Goal: Information Seeking & Learning: Learn about a topic

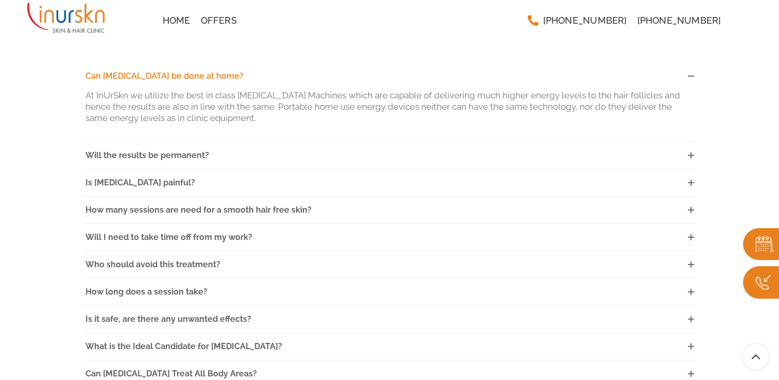
scroll to position [2781, 0]
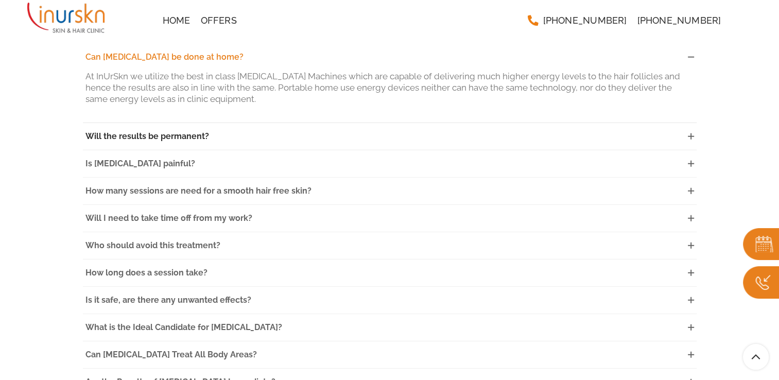
click at [553, 123] on link "Will the results be permanent?" at bounding box center [390, 136] width 614 height 27
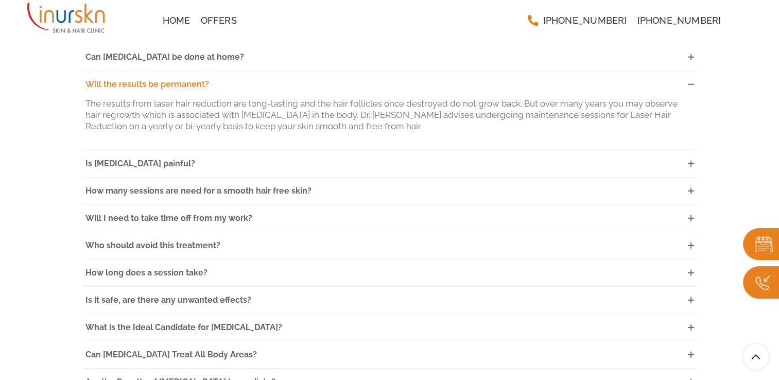
click at [690, 81] on icon at bounding box center [691, 84] width 6 height 6
click at [690, 161] on icon at bounding box center [691, 164] width 6 height 6
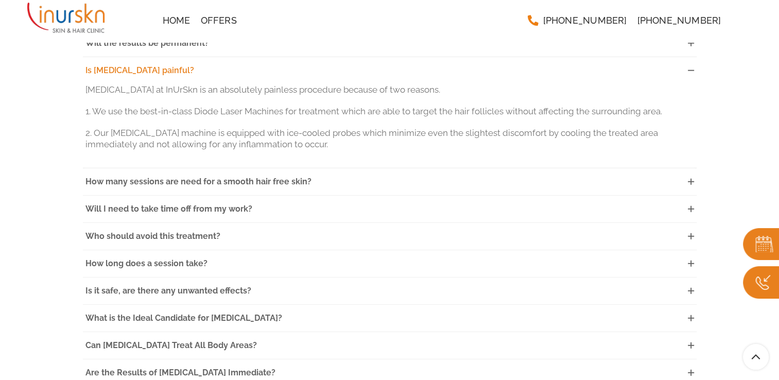
scroll to position [2884, 0]
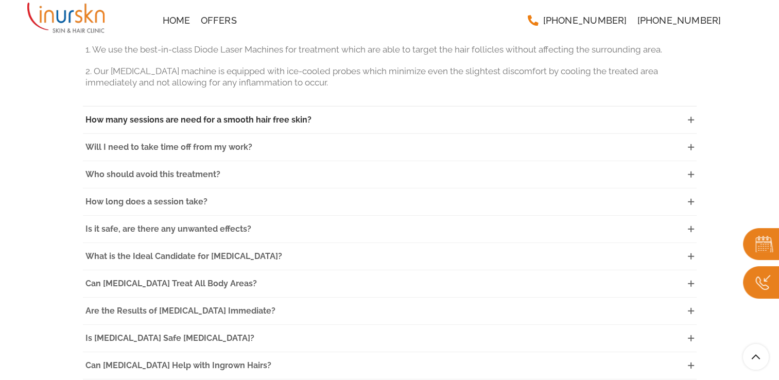
click at [626, 107] on link "How many sessions are need for a smooth hair free skin?" at bounding box center [390, 120] width 614 height 27
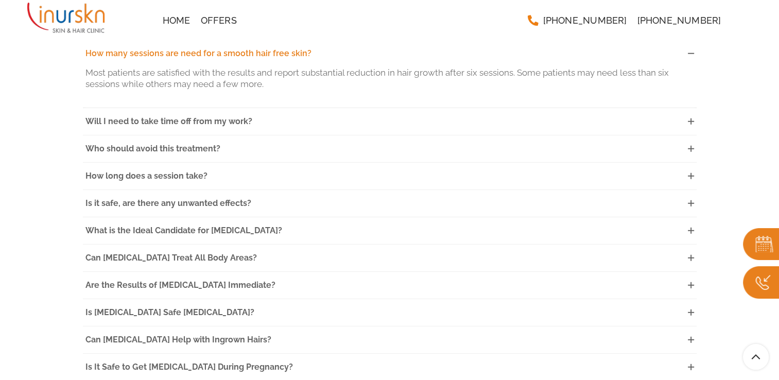
scroll to position [2866, 0]
click at [626, 109] on link "Will I need to take time off from my work?" at bounding box center [390, 122] width 614 height 27
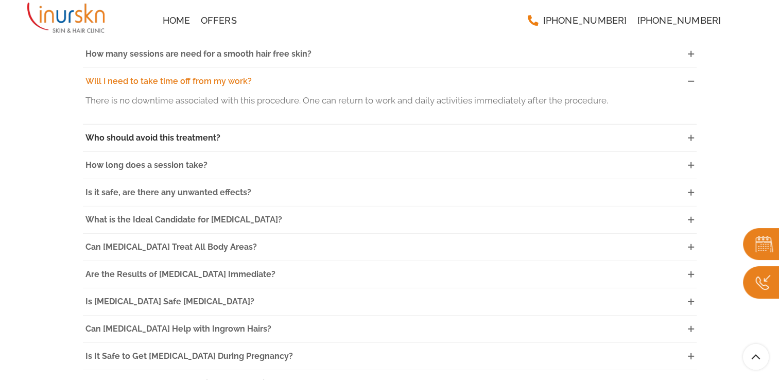
click at [611, 128] on link "Who should avoid this treatment?" at bounding box center [390, 138] width 614 height 27
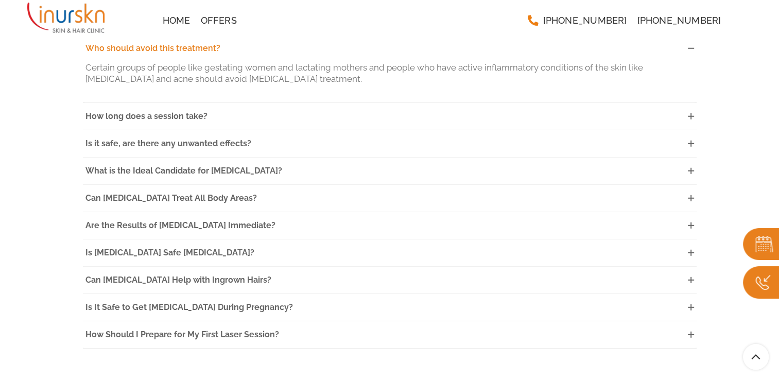
scroll to position [2928, 0]
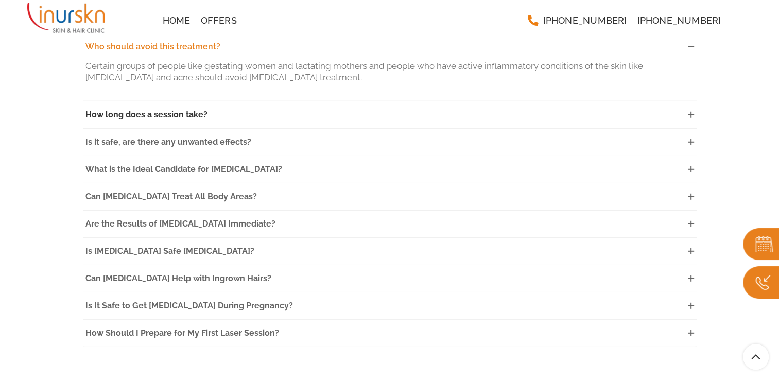
click at [606, 103] on link "How long does a session take?" at bounding box center [390, 114] width 614 height 27
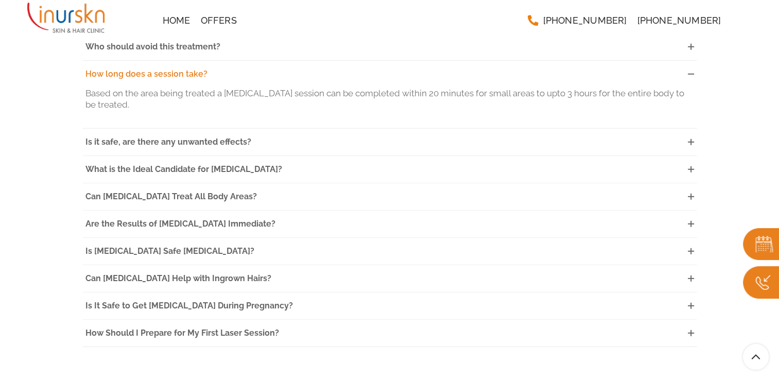
click at [694, 71] on icon at bounding box center [691, 74] width 6 height 6
click at [486, 156] on link "What is the Ideal Candidate for [MEDICAL_DATA]?" at bounding box center [390, 169] width 614 height 27
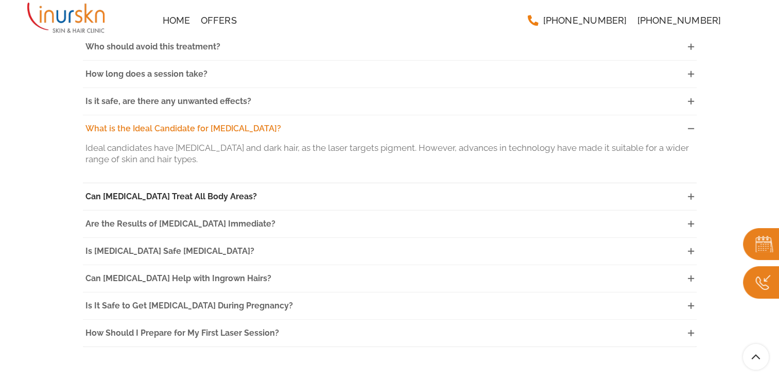
click at [610, 183] on link "Can [MEDICAL_DATA] Treat All Body Areas?" at bounding box center [390, 196] width 614 height 27
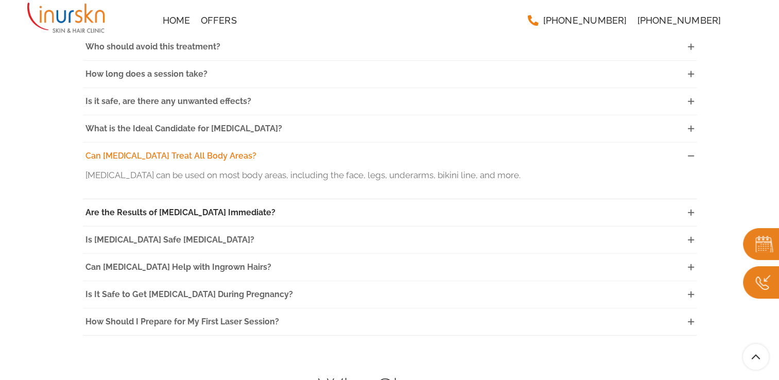
click at [591, 199] on link "Are the Results of [MEDICAL_DATA] Immediate?" at bounding box center [390, 212] width 614 height 27
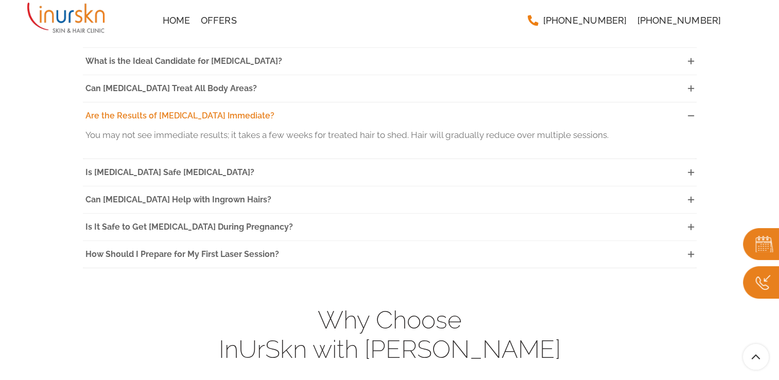
scroll to position [3010, 0]
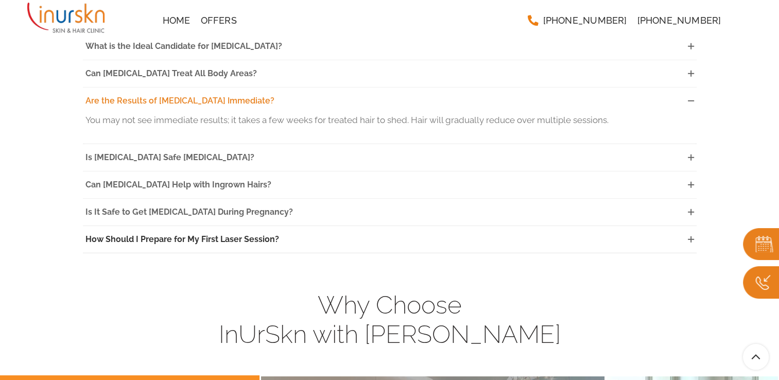
click at [562, 226] on link "How Should I Prepare for My First Laser Session?" at bounding box center [390, 239] width 614 height 27
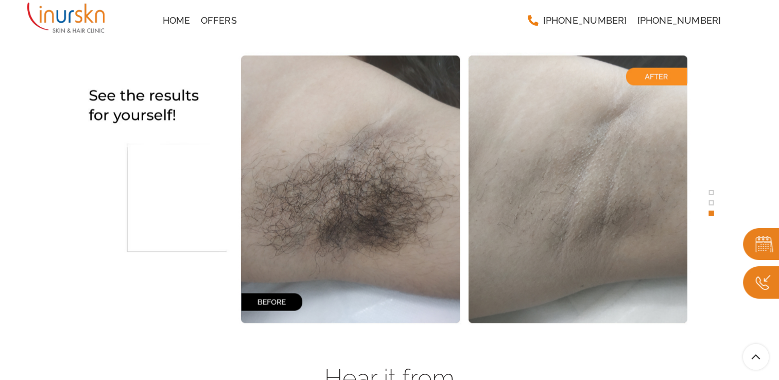
scroll to position [2011, 0]
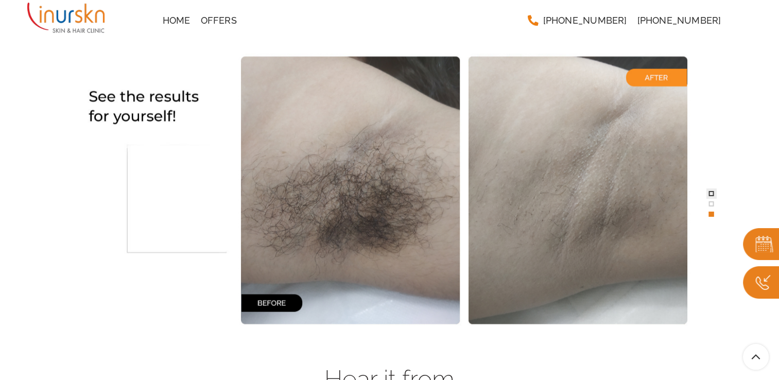
click at [709, 190] on button at bounding box center [711, 193] width 10 height 10
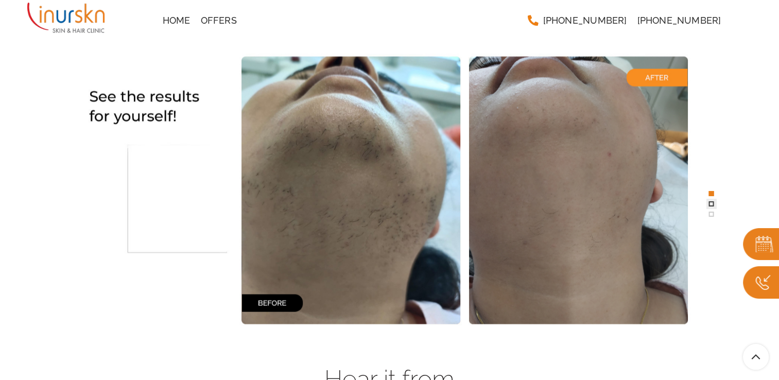
click at [711, 201] on span at bounding box center [711, 203] width 5 height 5
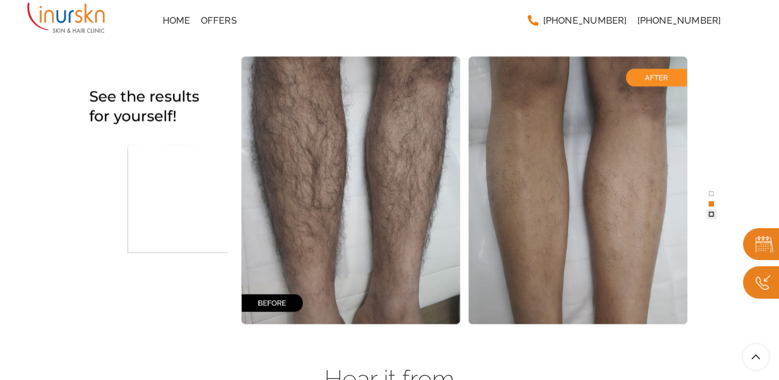
click at [713, 213] on span at bounding box center [711, 214] width 5 height 5
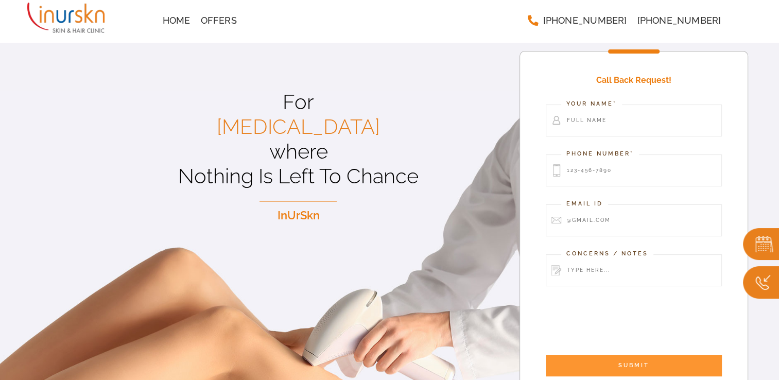
scroll to position [0, 0]
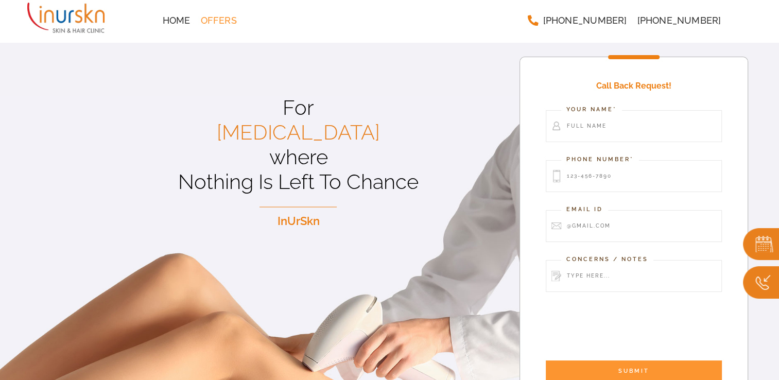
click at [208, 20] on span "Offers" at bounding box center [219, 20] width 36 height 9
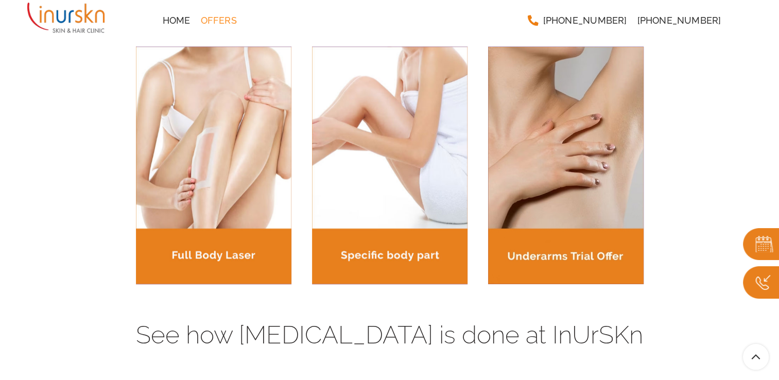
scroll to position [1261, 0]
